Goal: Information Seeking & Learning: Learn about a topic

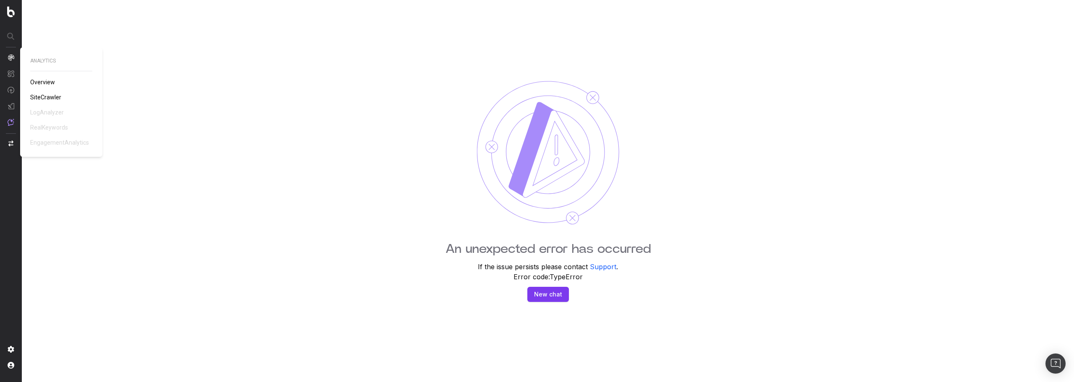
click at [33, 83] on span "Overview" at bounding box center [42, 82] width 25 height 7
